Goal: Information Seeking & Learning: Learn about a topic

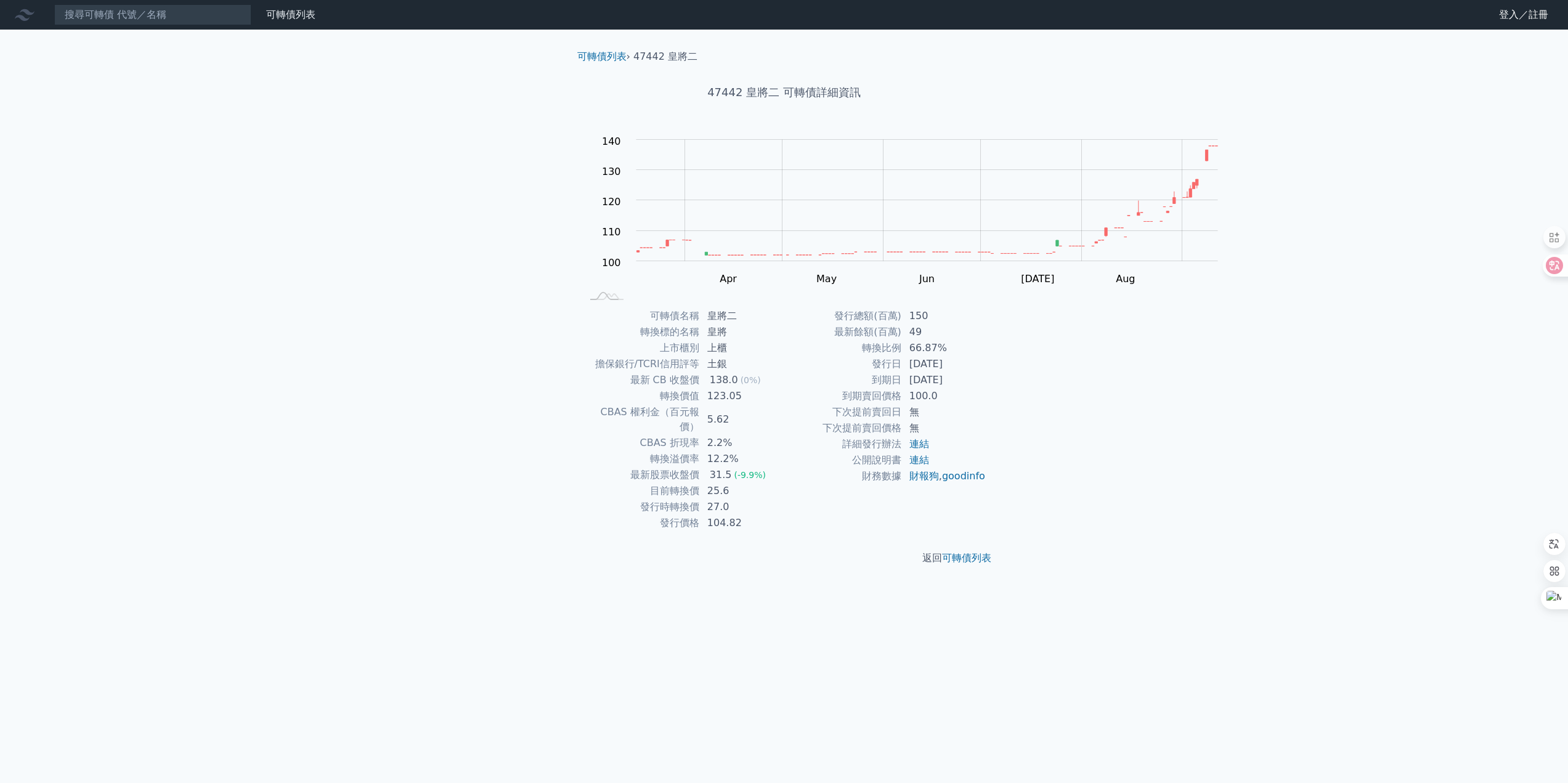
scroll to position [36, 0]
drag, startPoint x: 991, startPoint y: 424, endPoint x: 1060, endPoint y: 422, distance: 69.0
click at [987, 356] on td "66.87%" at bounding box center [944, 348] width 84 height 16
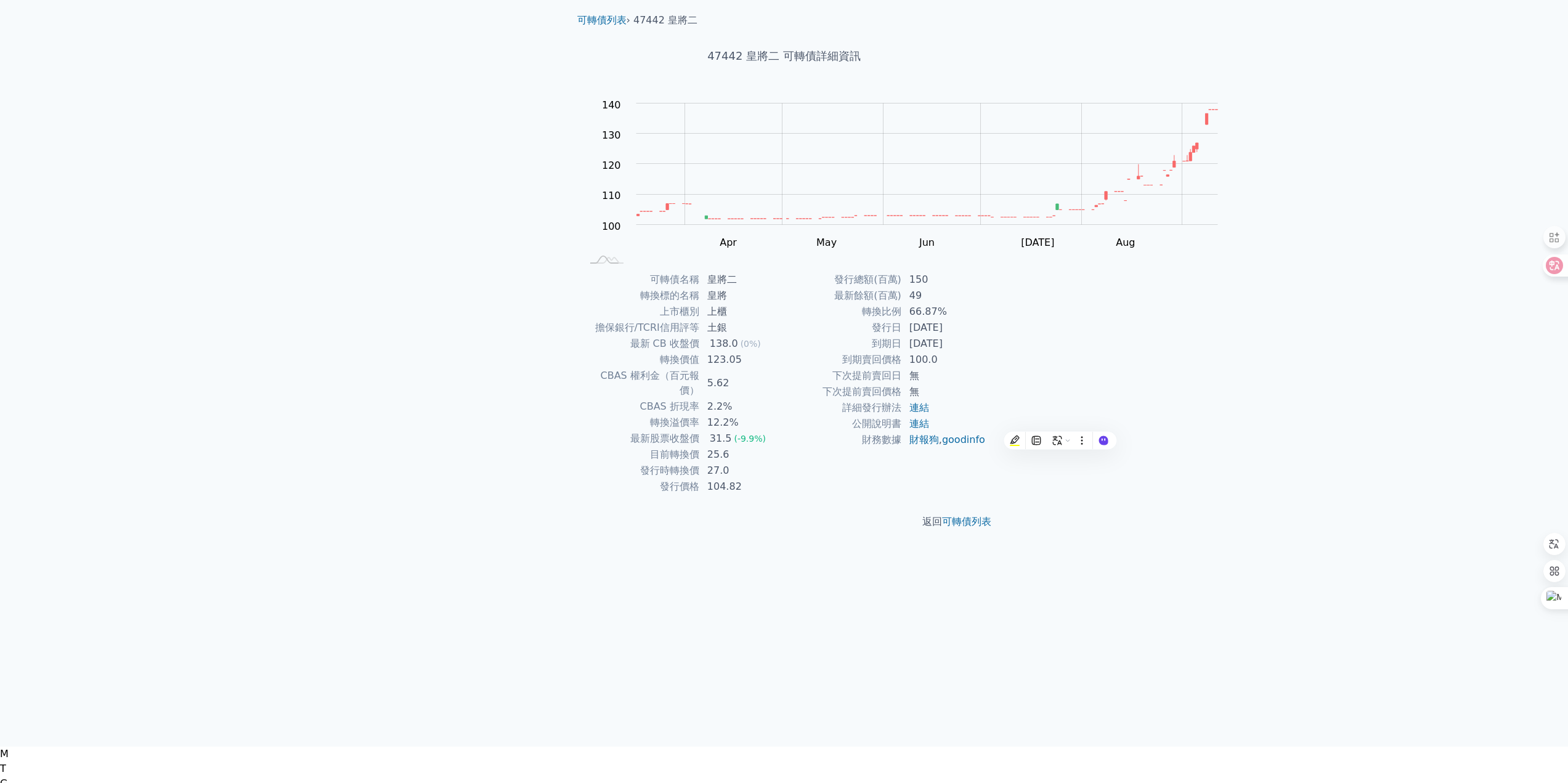
drag, startPoint x: 1196, startPoint y: 425, endPoint x: 1202, endPoint y: 428, distance: 6.7
click at [1197, 425] on div "可轉債列表 財務數據 可轉債列表 財務數據 登入／註冊 登入／註冊 可轉債列表 › 47442 皇將二 47442 皇將二 可轉債詳細資訊 Zoom Out …" at bounding box center [784, 355] width 1568 height 783
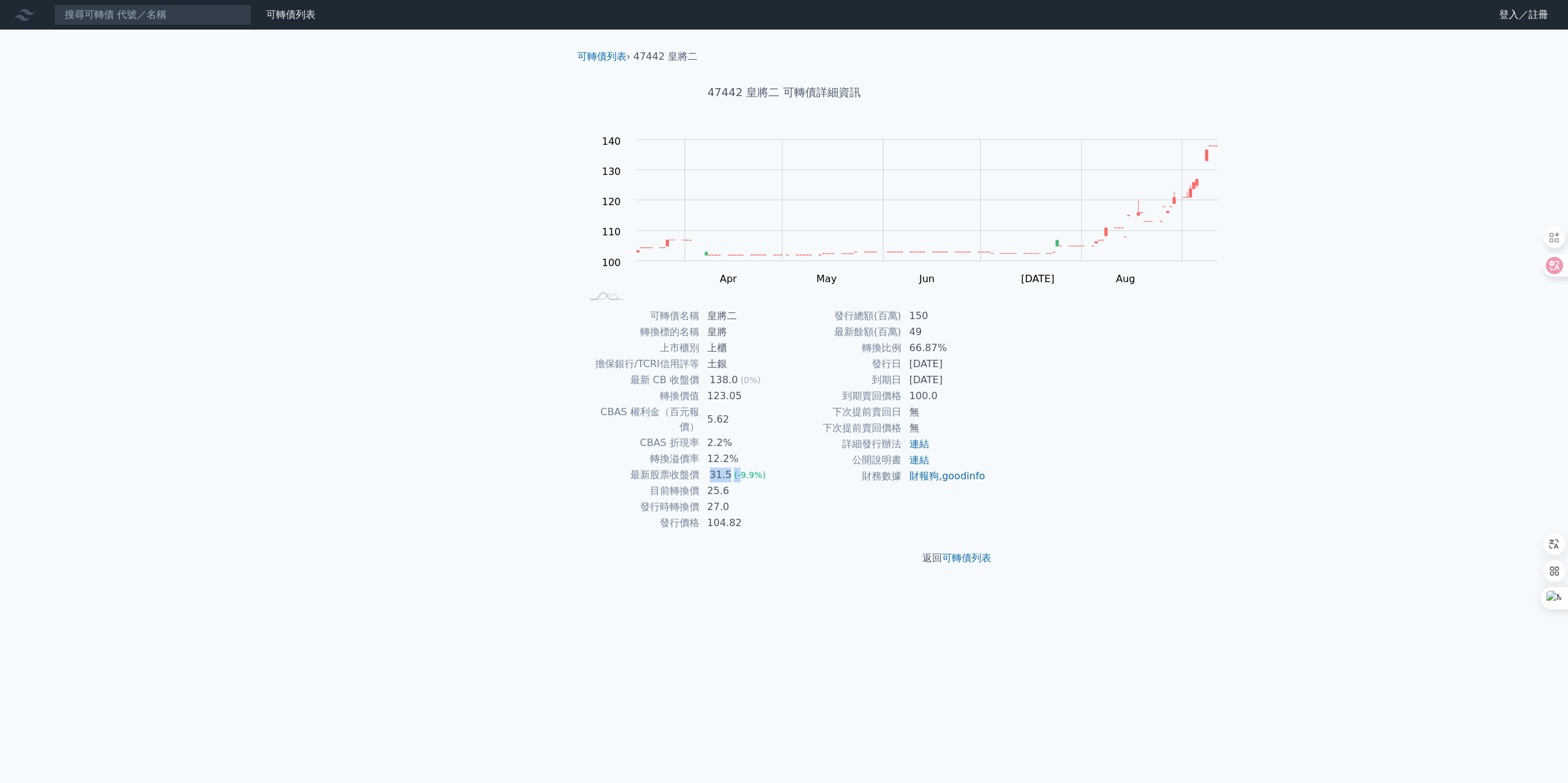
drag, startPoint x: 664, startPoint y: 605, endPoint x: 708, endPoint y: 602, distance: 44.1
click at [708, 483] on td "31.5 (-9.9%)" at bounding box center [742, 474] width 84 height 16
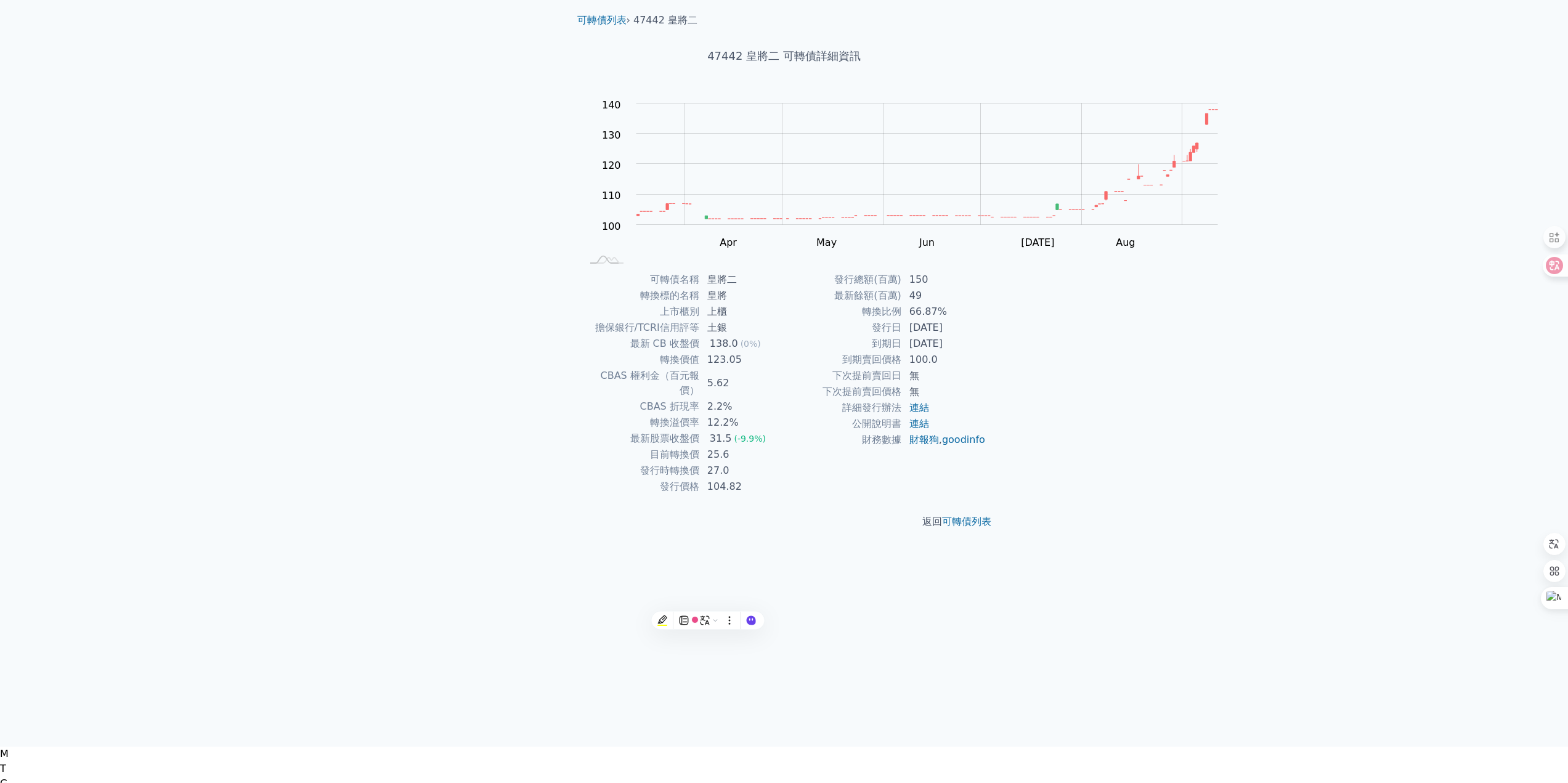
click at [700, 478] on td "27.0" at bounding box center [742, 471] width 84 height 16
click at [749, 463] on td "25.6" at bounding box center [742, 454] width 84 height 16
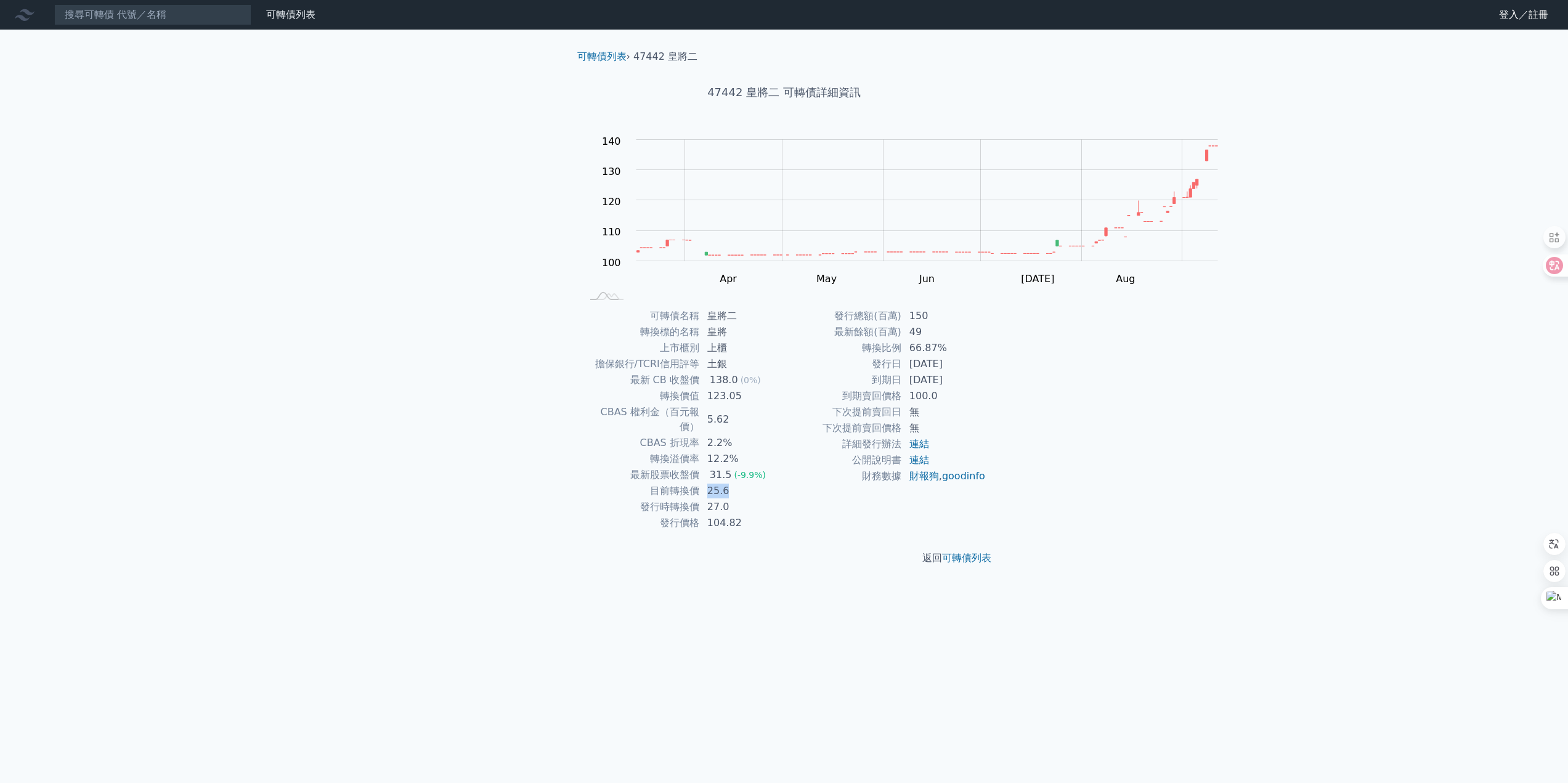
drag, startPoint x: 653, startPoint y: 623, endPoint x: 742, endPoint y: 626, distance: 89.1
click at [717, 499] on td "25.6" at bounding box center [742, 491] width 84 height 16
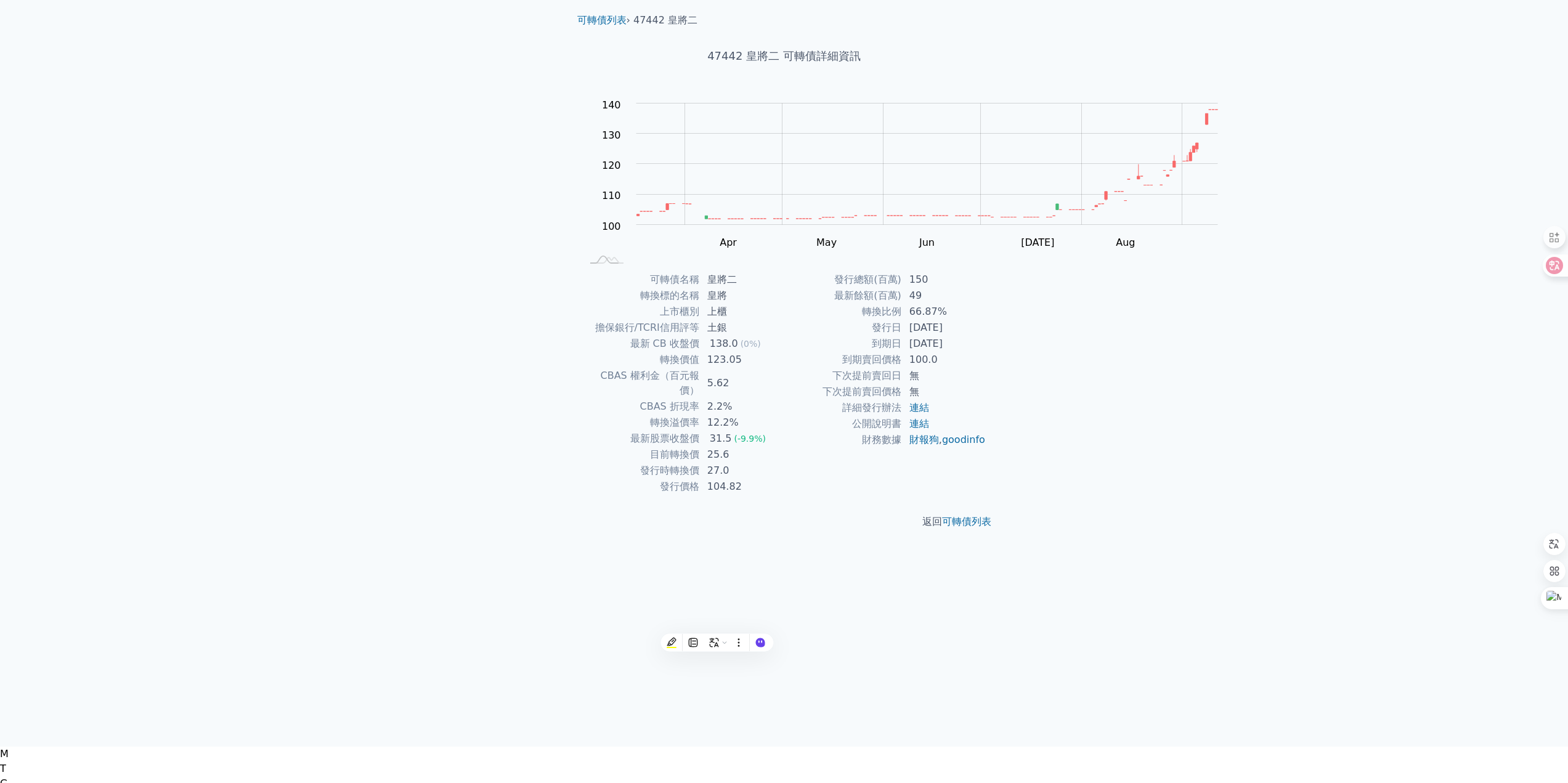
click at [1331, 325] on div "可轉債列表 財務數據 可轉債列表 財務數據 登入／註冊 登入／註冊 可轉債列表 › 47442 皇將二 47442 皇將二 可轉債詳細資訊 Zoom Out …" at bounding box center [784, 355] width 1568 height 783
